Goal: Information Seeking & Learning: Learn about a topic

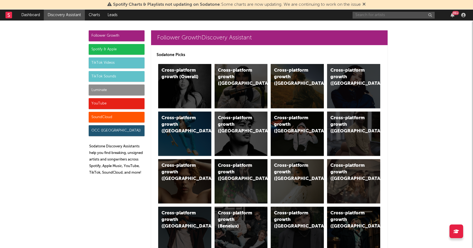
click at [364, 15] on input "text" at bounding box center [393, 15] width 82 height 7
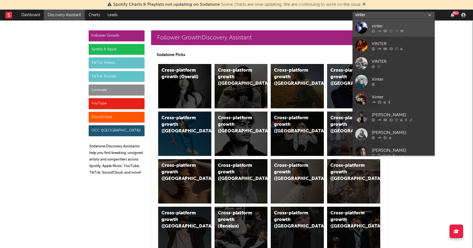
type input "vinter"
click at [380, 25] on div "vinter" at bounding box center [402, 26] width 60 height 7
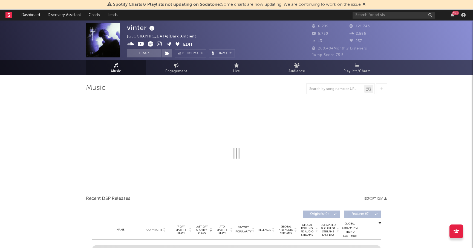
select select "6m"
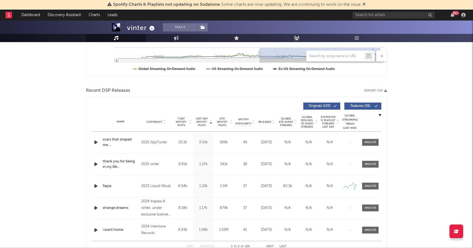
scroll to position [148, 0]
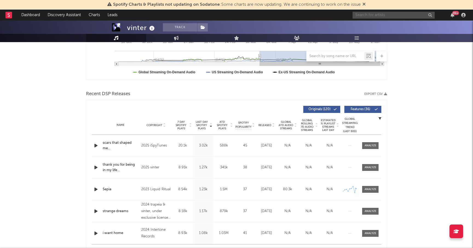
click at [368, 15] on input "text" at bounding box center [393, 15] width 82 height 7
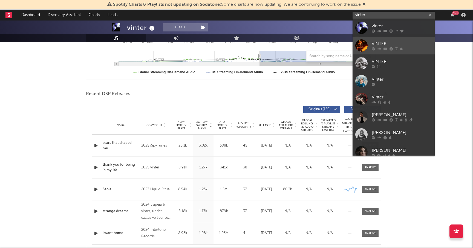
type input "vinter"
click at [379, 44] on div "VINTER" at bounding box center [402, 43] width 60 height 7
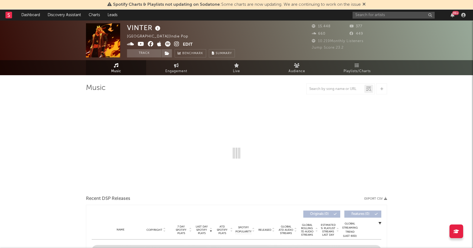
select select "6m"
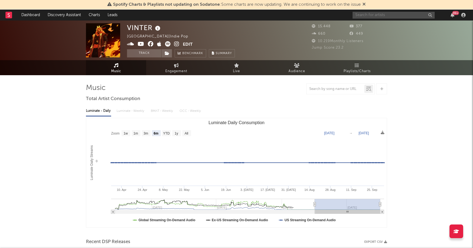
click at [369, 17] on input "text" at bounding box center [393, 15] width 82 height 7
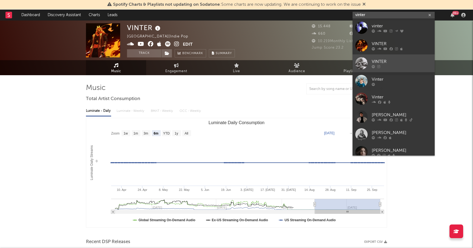
type input "vinter"
click at [379, 61] on div "VINTER" at bounding box center [402, 61] width 60 height 7
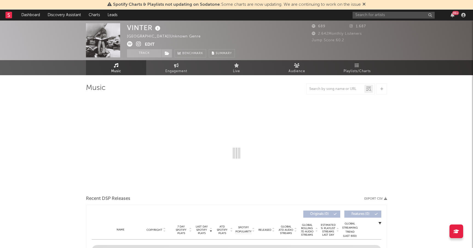
select select "1w"
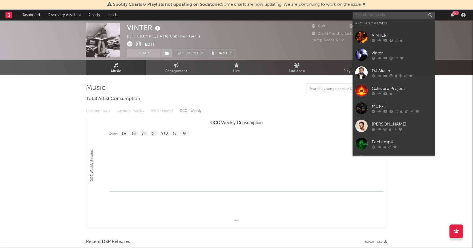
click at [371, 16] on input "text" at bounding box center [393, 15] width 82 height 7
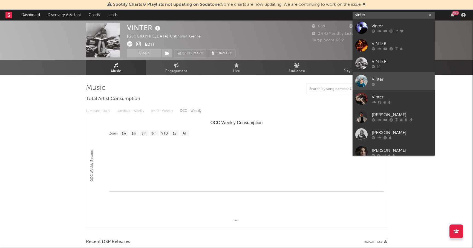
type input "vinter"
click at [382, 77] on div "Vinter" at bounding box center [402, 79] width 60 height 7
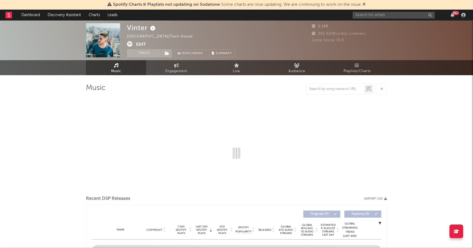
select select "6m"
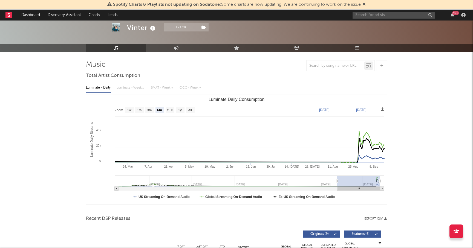
scroll to position [97, 0]
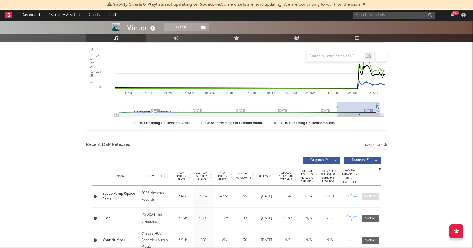
click at [369, 196] on div at bounding box center [370, 197] width 12 height 4
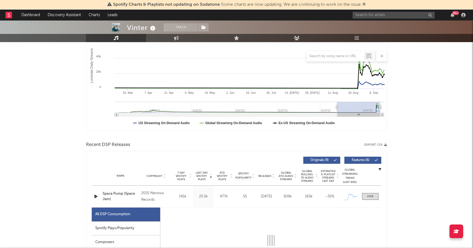
click at [132, 227] on div "Spotify Plays/Popularity" at bounding box center [126, 229] width 68 height 14
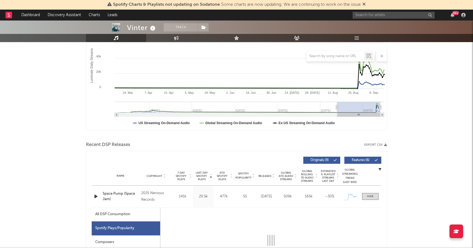
select select "1w"
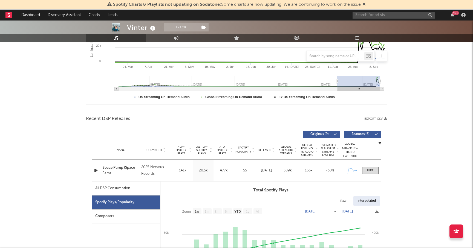
scroll to position [0, 0]
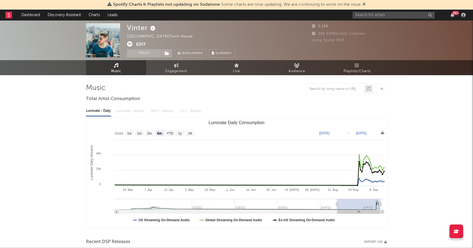
click at [152, 29] on icon at bounding box center [153, 29] width 8 height 8
